Goal: Transaction & Acquisition: Download file/media

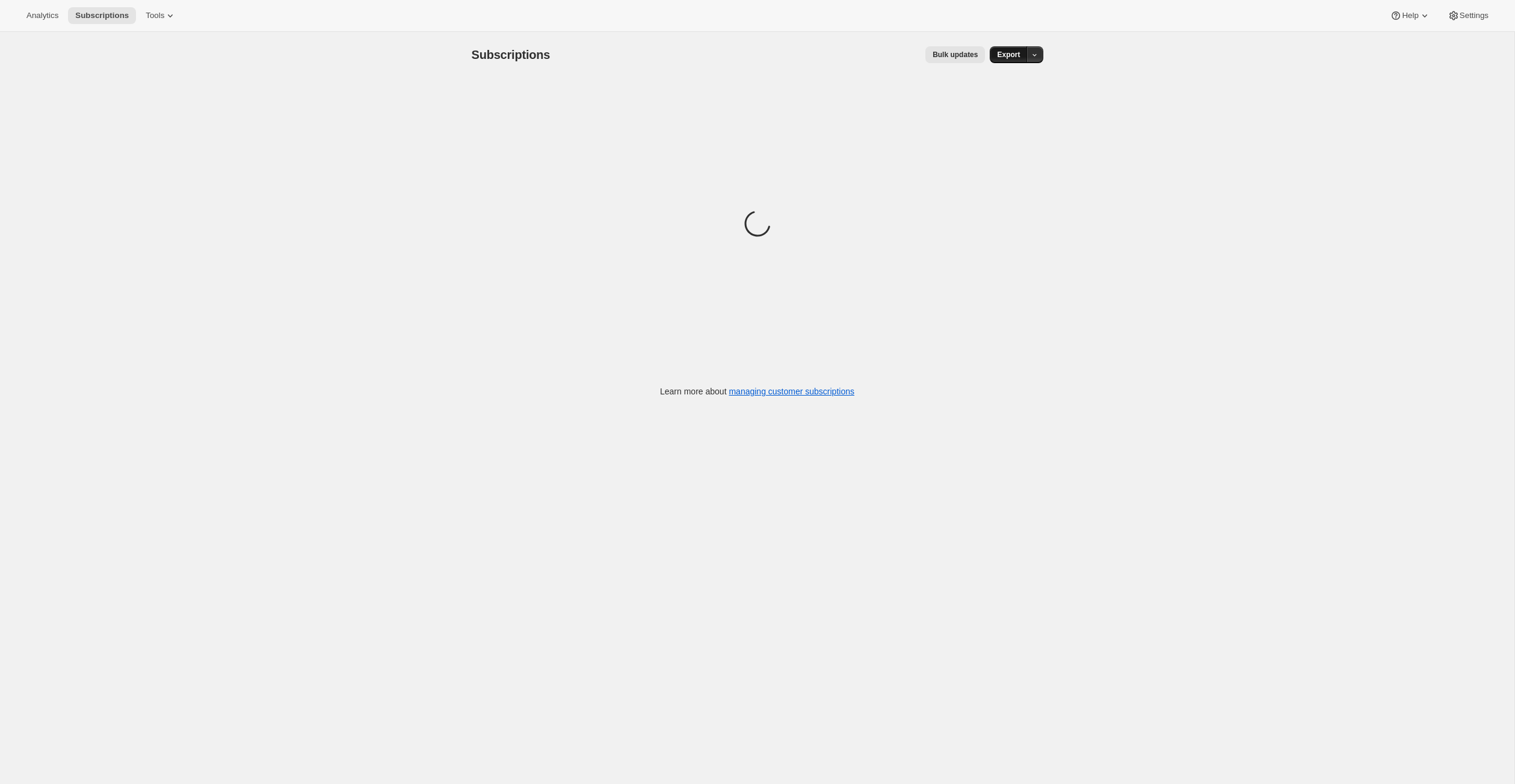
click at [1019, 59] on span "Export" at bounding box center [1008, 55] width 22 height 10
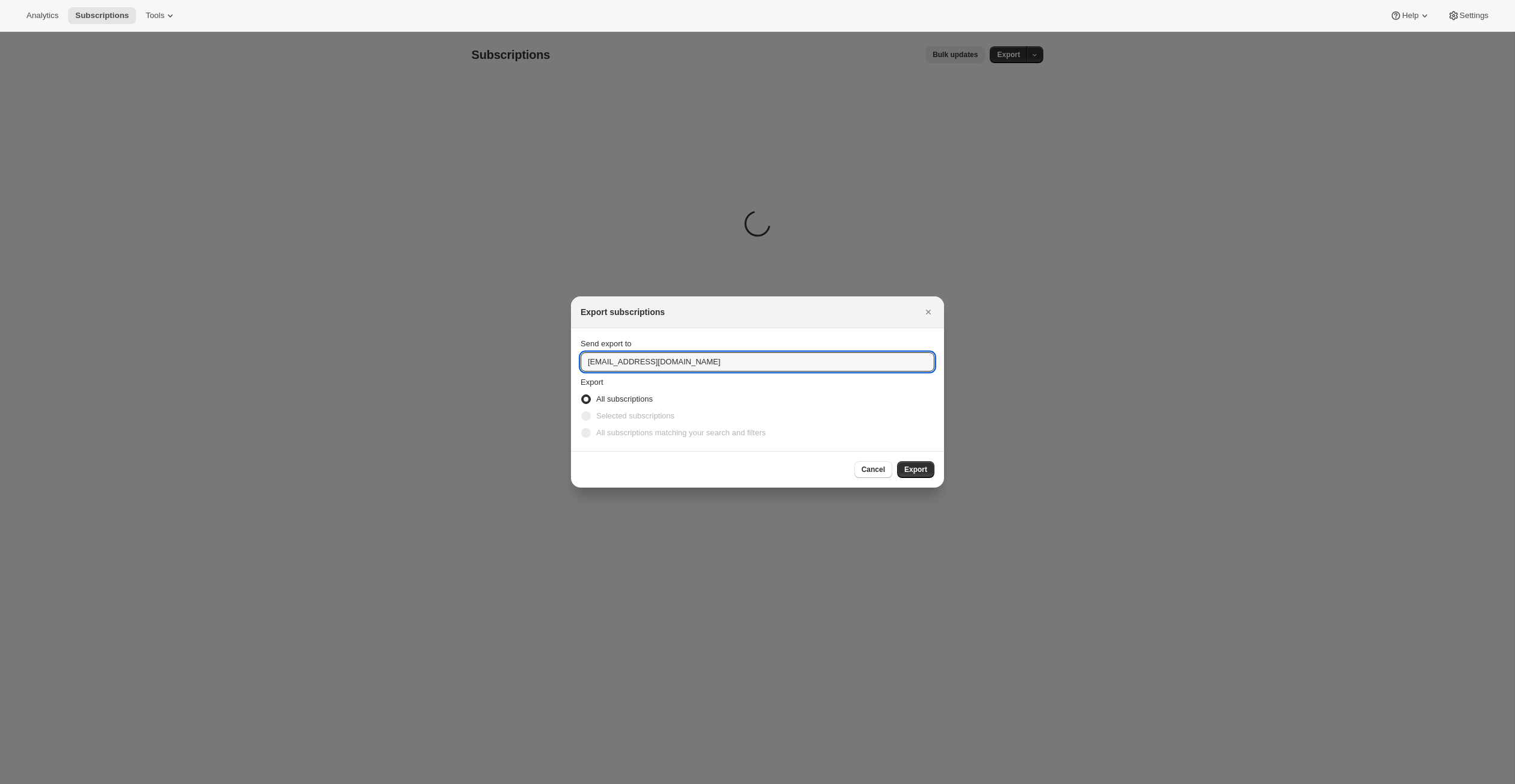
drag, startPoint x: 591, startPoint y: 356, endPoint x: 497, endPoint y: 355, distance: 94.0
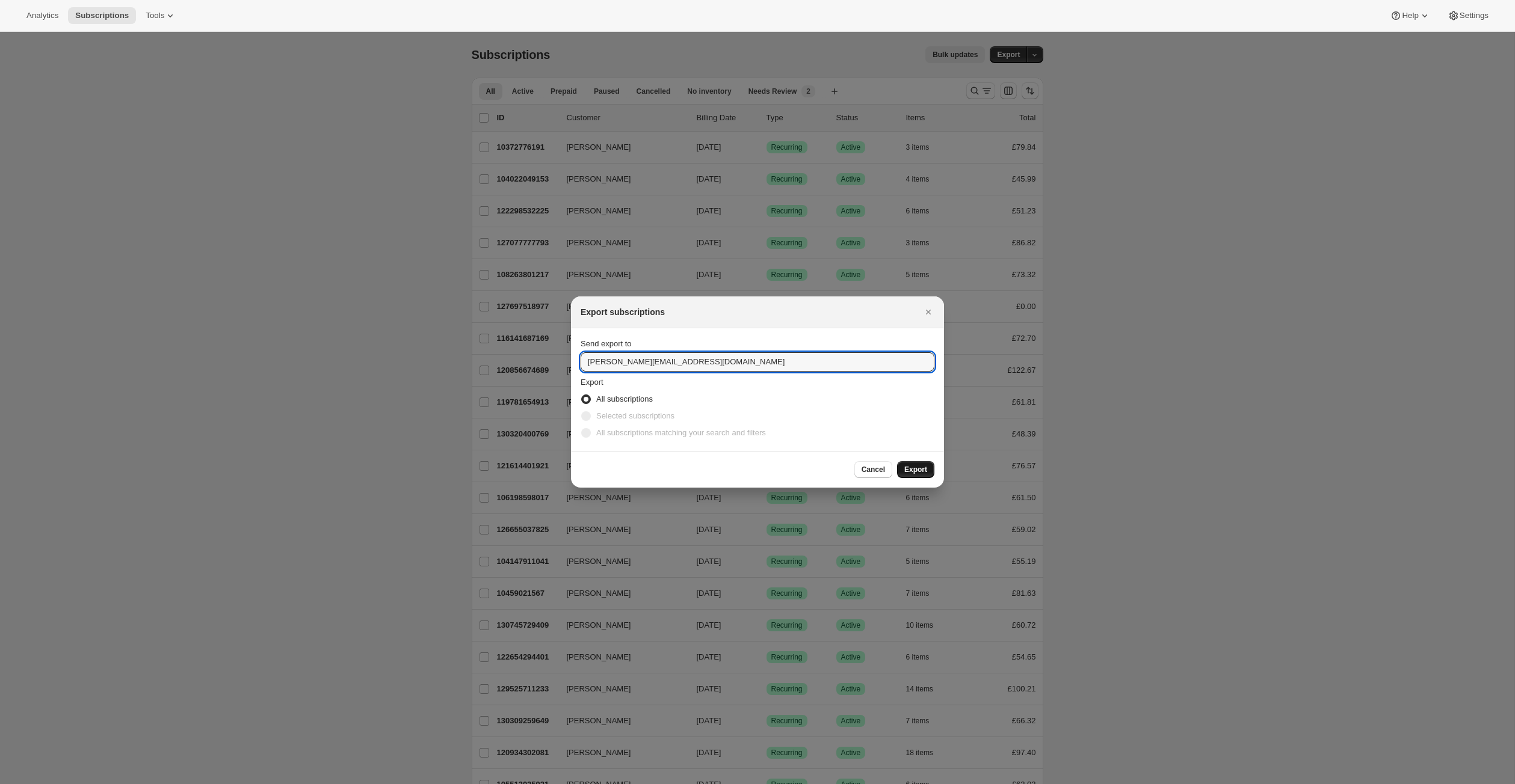
type input "[PERSON_NAME][EMAIL_ADDRESS][DOMAIN_NAME]"
click at [927, 475] on span "Export" at bounding box center [915, 470] width 22 height 10
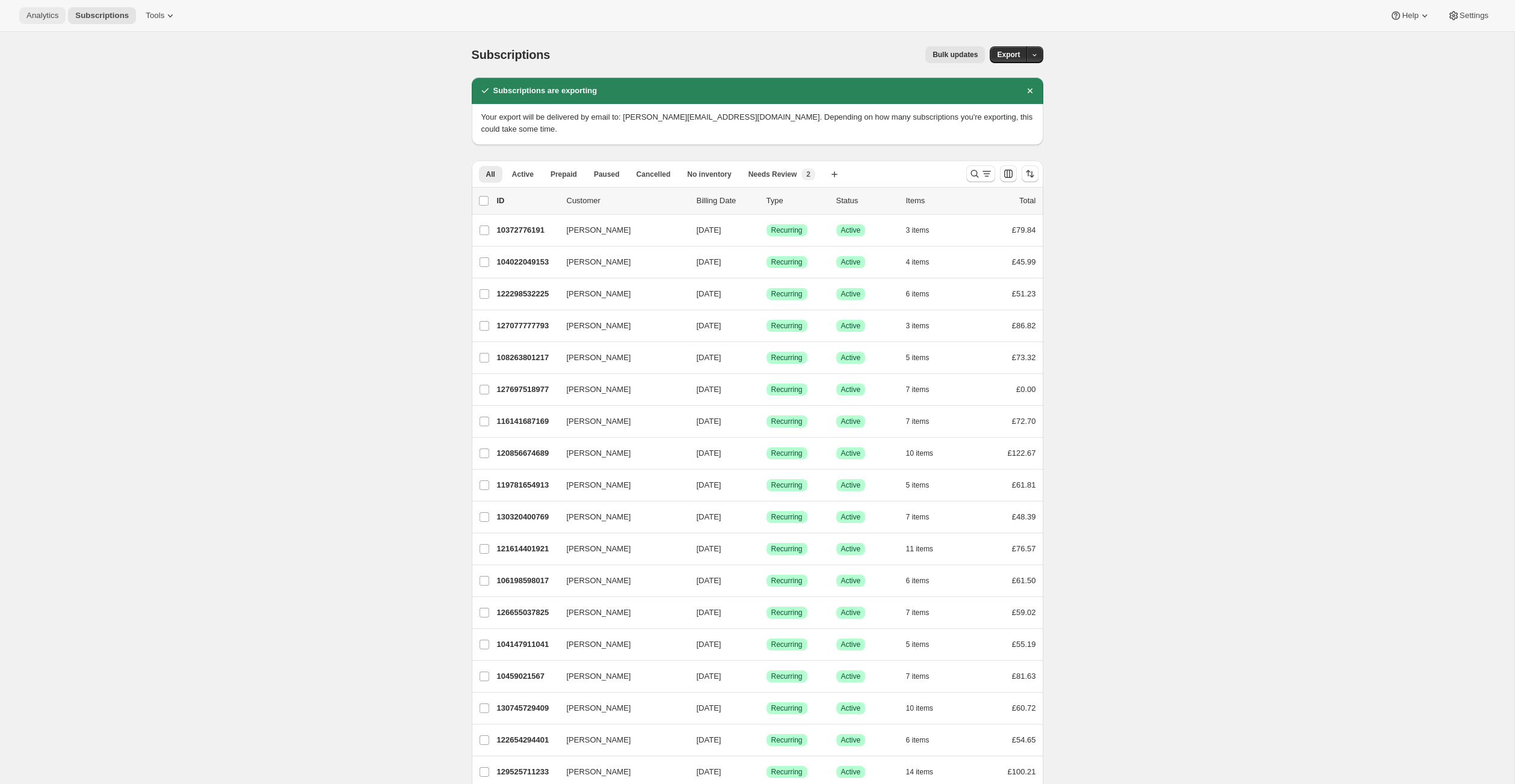
click at [44, 21] on span "Analytics" at bounding box center [42, 16] width 32 height 10
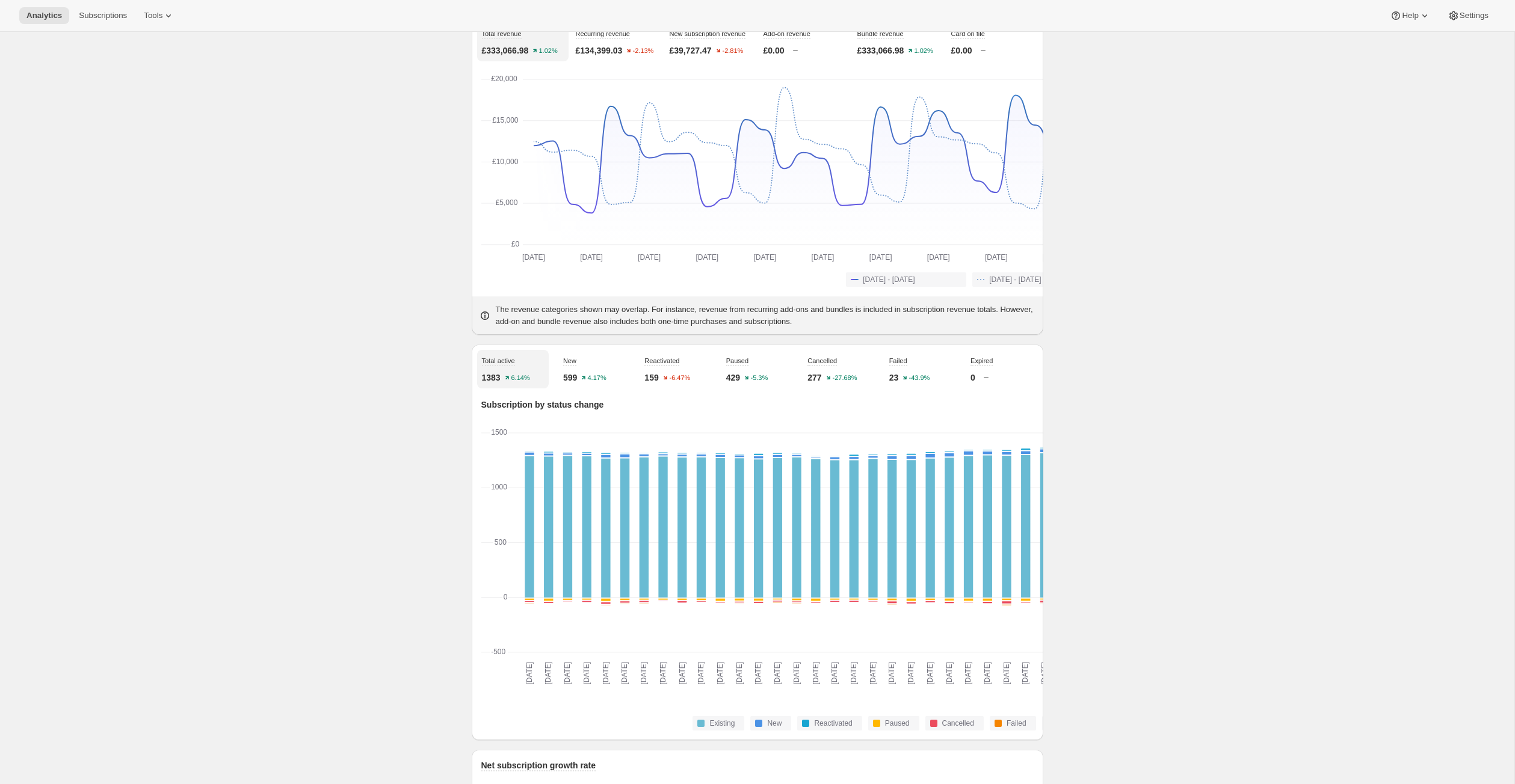
scroll to position [143, 0]
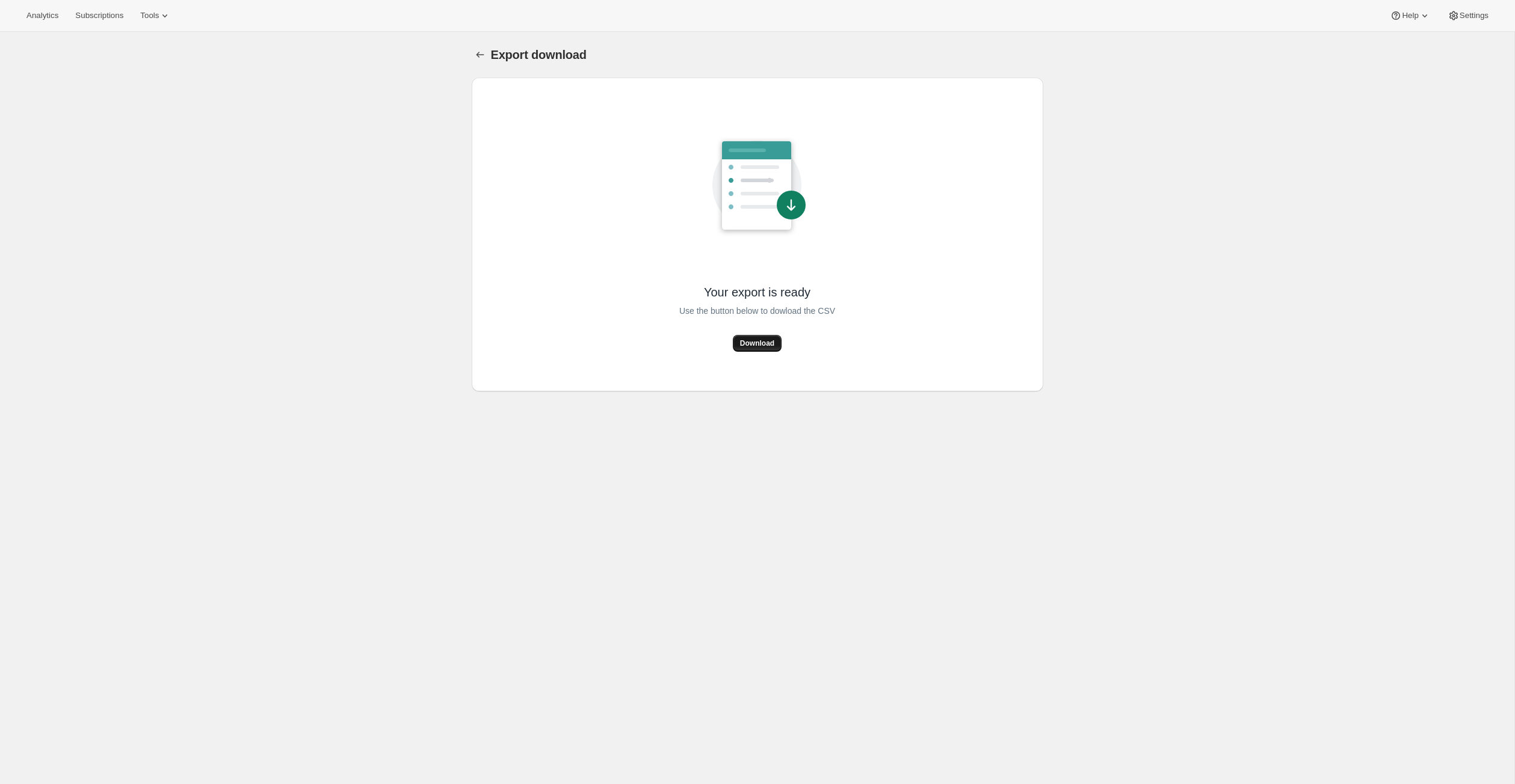
click at [762, 348] on span "Download" at bounding box center [757, 343] width 34 height 10
click at [971, 44] on div "Export download. This page is ready Export download" at bounding box center [758, 54] width 572 height 46
